Goal: Transaction & Acquisition: Purchase product/service

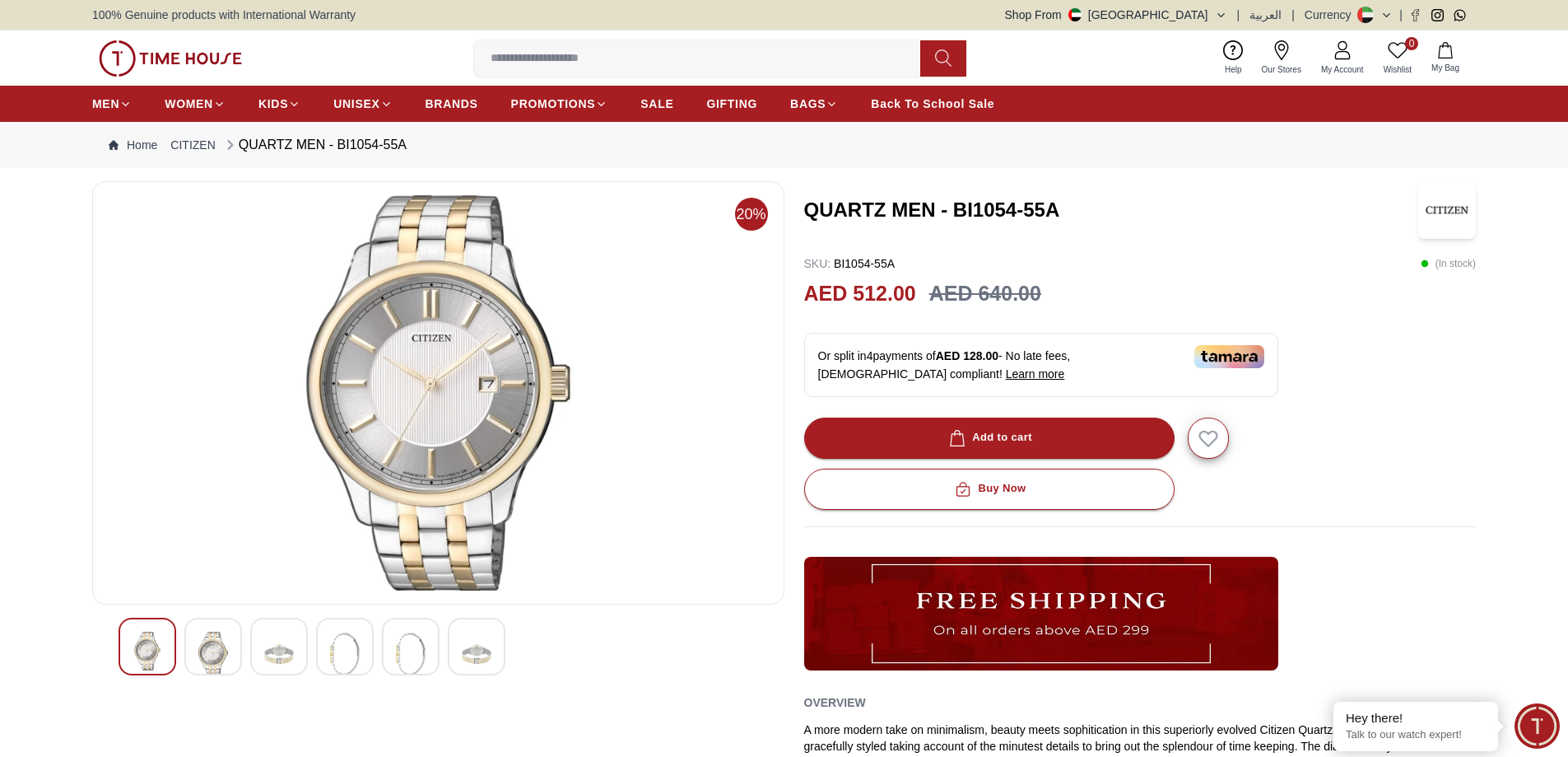
click at [1383, 10] on icon at bounding box center [1387, 16] width 13 height 13
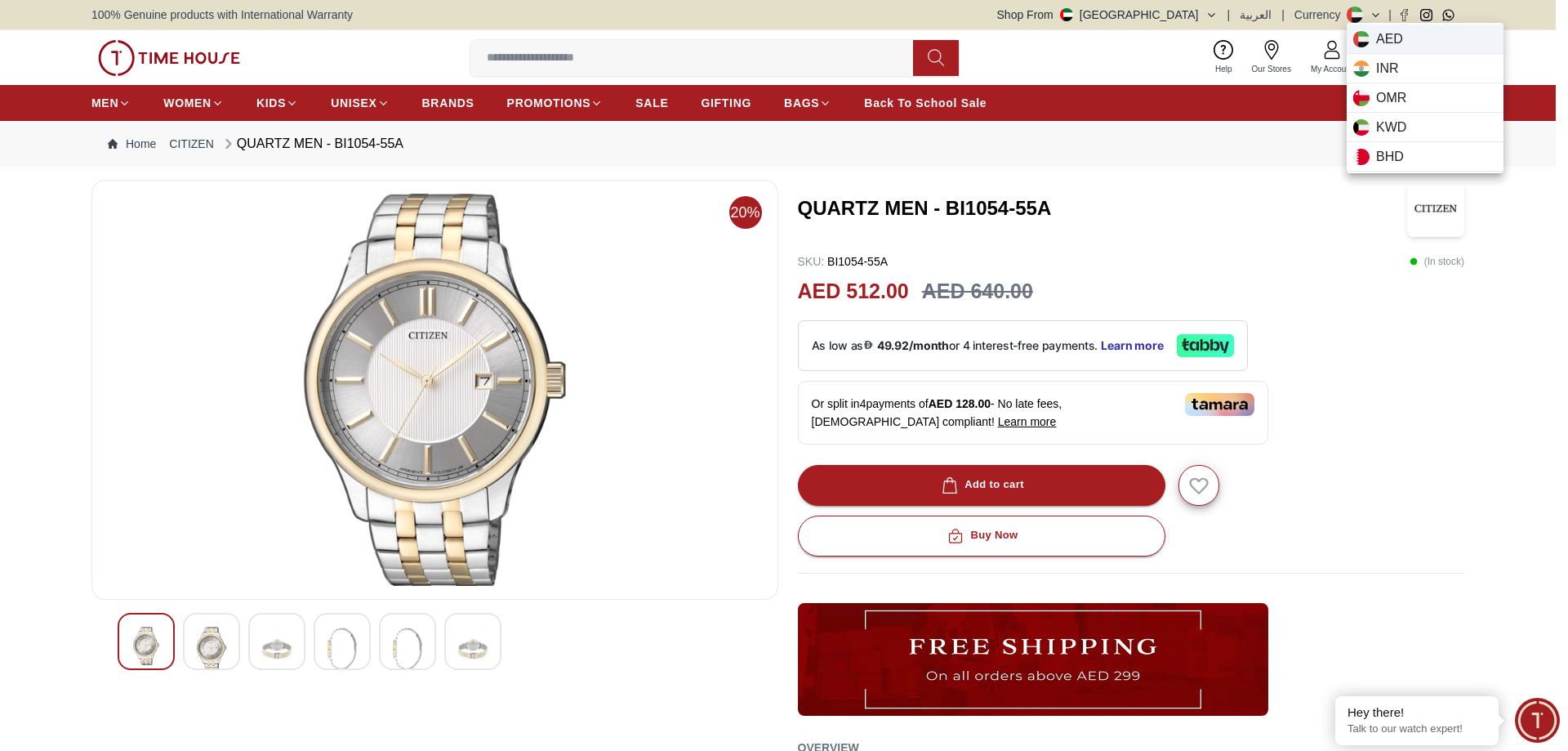
click at [1384, 39] on span "AED" at bounding box center [1389, 40] width 27 height 20
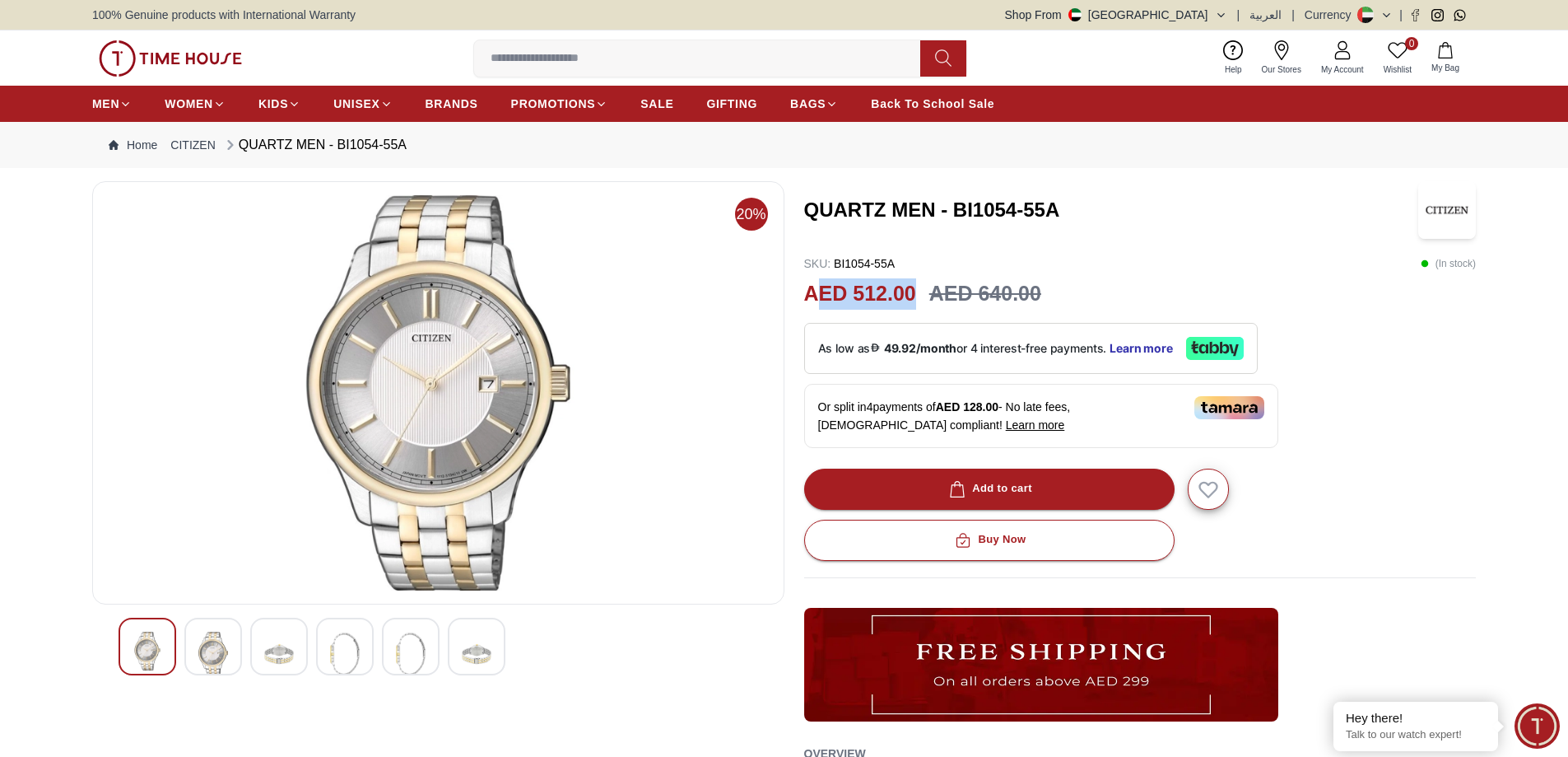
drag, startPoint x: 814, startPoint y: 293, endPoint x: 912, endPoint y: 296, distance: 98.0
click at [912, 296] on h2 "AED 512.00" at bounding box center [860, 294] width 112 height 31
click at [873, 285] on h2 "AED 512.00" at bounding box center [860, 294] width 112 height 31
drag, startPoint x: 802, startPoint y: 294, endPoint x: 923, endPoint y: 290, distance: 121.1
click at [927, 290] on div "20% QUARTZ MEN - BI1054-55A SKU : BI1054-55A ( In stock ) AED 512.00 AED 640.00…" at bounding box center [784, 593] width 1384 height 823
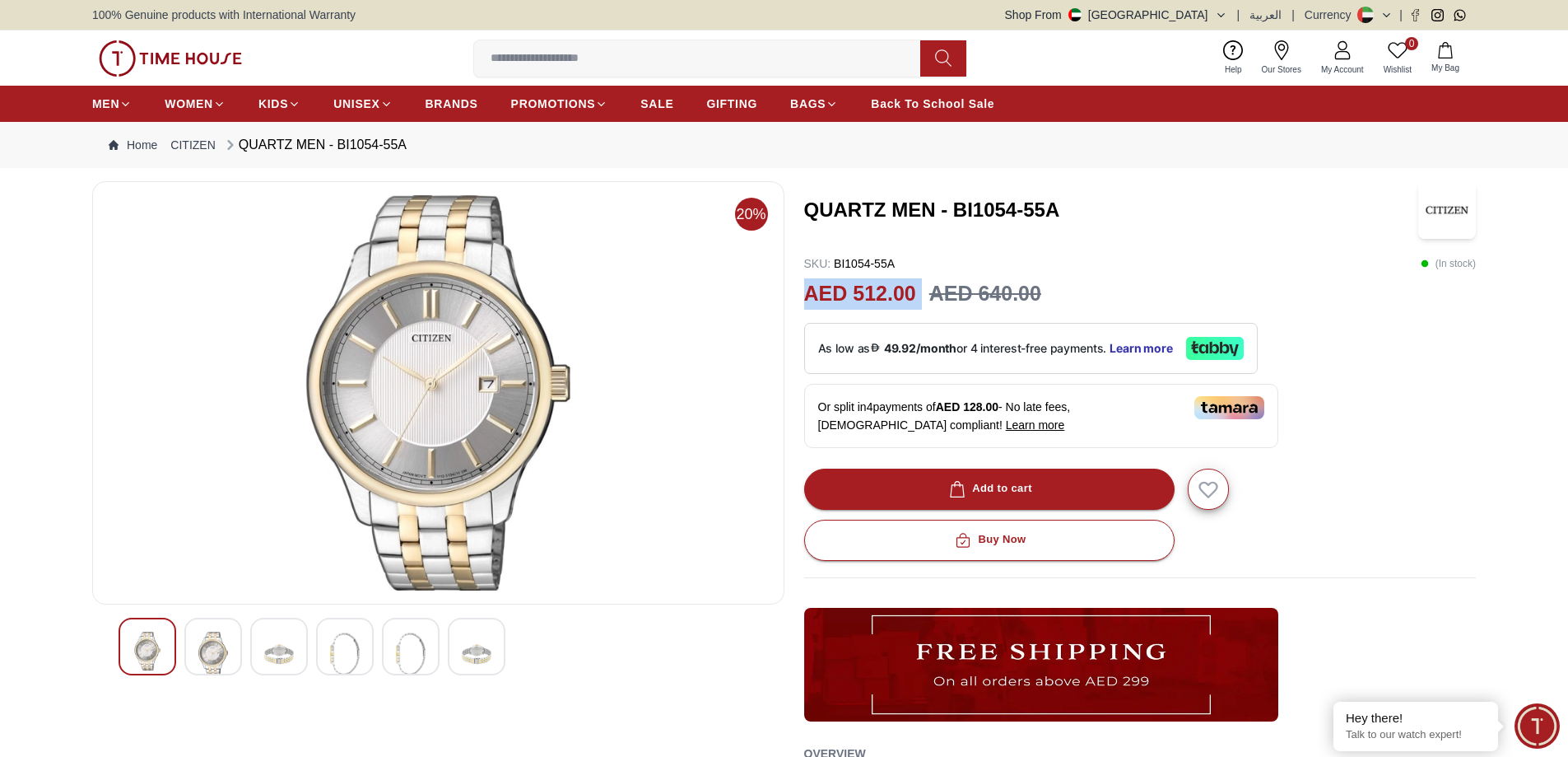
click at [922, 276] on div "QUARTZ MEN - BI1054-55A SKU : BI1054-55A ( In stock ) AED 512.00 AED 640.00 Or …" at bounding box center [1140, 593] width 673 height 823
